Goal: Transaction & Acquisition: Purchase product/service

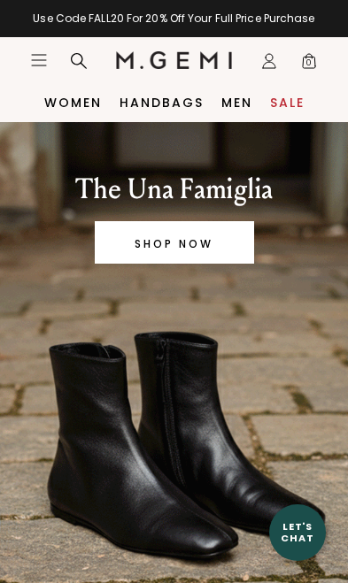
click at [32, 66] on icon "Open site menu" at bounding box center [39, 60] width 14 height 11
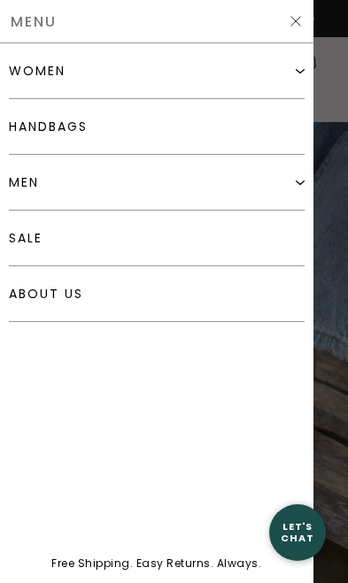
click at [301, 74] on img at bounding box center [300, 70] width 9 height 9
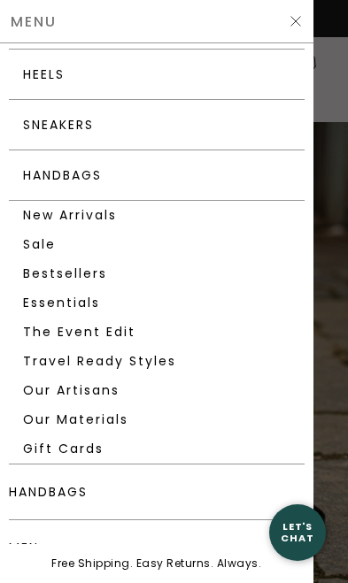
scroll to position [253, 0]
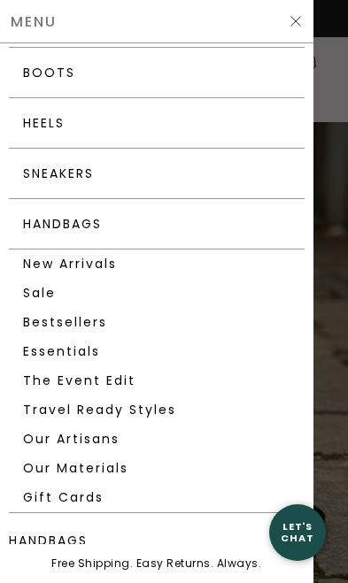
click at [108, 274] on link "New Arrivals" at bounding box center [157, 264] width 296 height 29
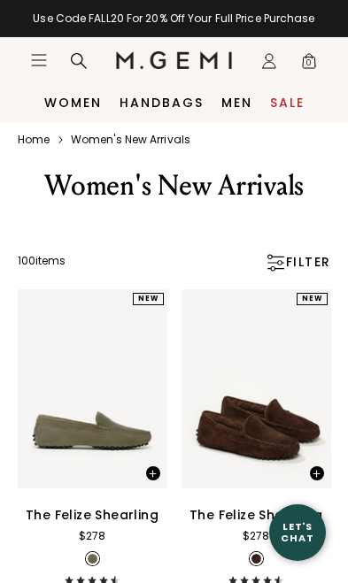
click at [307, 240] on div at bounding box center [174, 229] width 269 height 22
click at [303, 272] on div "FILTER" at bounding box center [298, 263] width 66 height 18
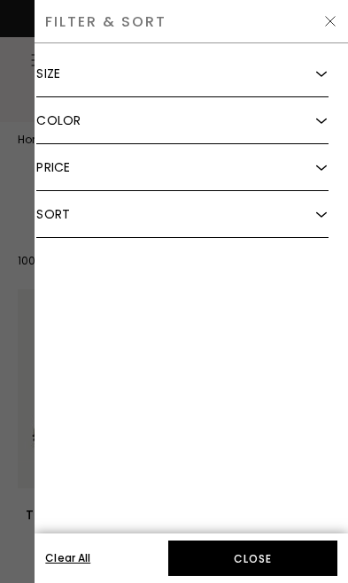
click at [318, 223] on div "Sort" at bounding box center [182, 214] width 292 height 47
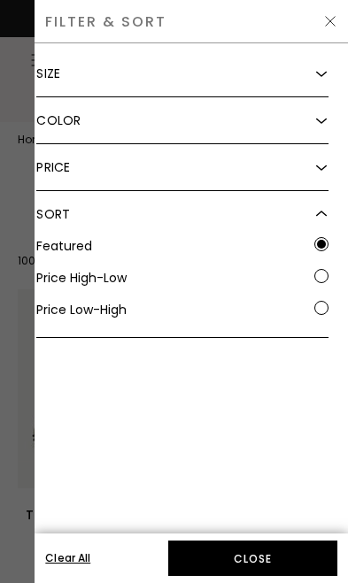
click at [276, 550] on button "Close" at bounding box center [252, 558] width 169 height 35
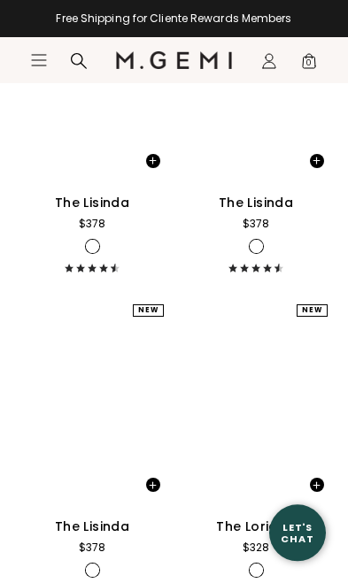
scroll to position [15200, 0]
